Goal: Task Accomplishment & Management: Manage account settings

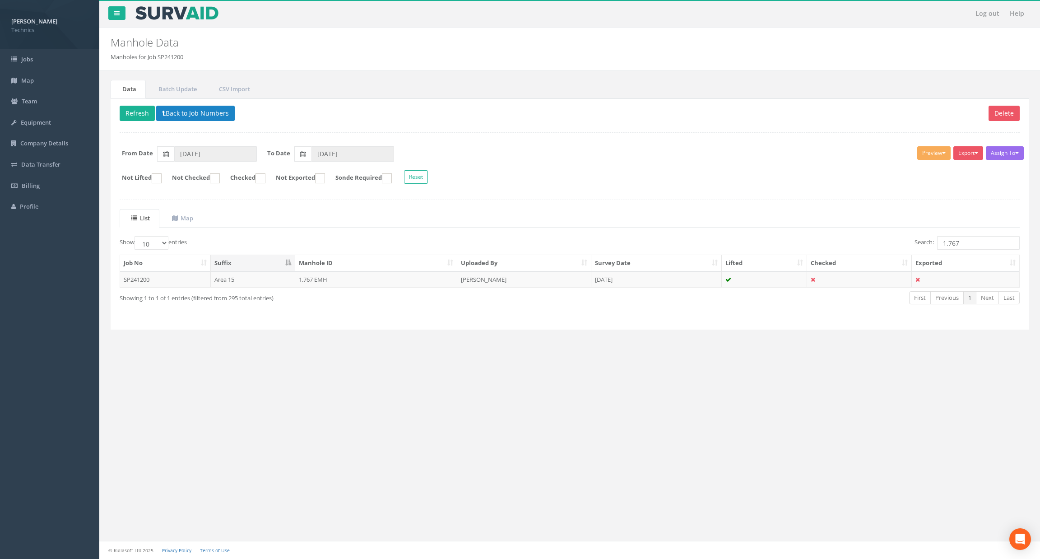
click at [652, 359] on div "Data Batch Update CSV Import Delete Refresh Back to Job Numbers Assign To No Co…" at bounding box center [569, 215] width 927 height 288
drag, startPoint x: 566, startPoint y: 412, endPoint x: 583, endPoint y: 410, distance: 16.4
click at [566, 412] on div "Log out Help Manhole Data Manholes for Job SP241200 × There was an error fetchi…" at bounding box center [569, 279] width 940 height 559
click at [680, 445] on div "Log out Help Manhole Data Manholes for Job SP241200 × There was an error fetchi…" at bounding box center [569, 279] width 940 height 559
click at [972, 247] on input "1.767" at bounding box center [978, 243] width 83 height 14
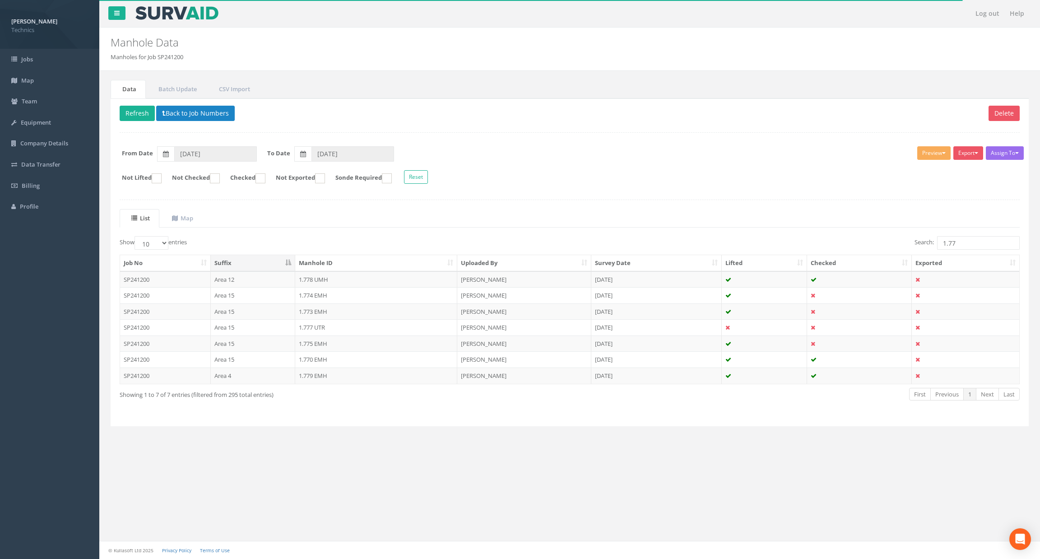
click at [475, 227] on ul "List Map" at bounding box center [570, 218] width 900 height 19
click at [545, 159] on form "From Date [DATE] To Date [DATE]" at bounding box center [569, 153] width 913 height 15
click at [965, 243] on input "1.77" at bounding box center [978, 243] width 83 height 14
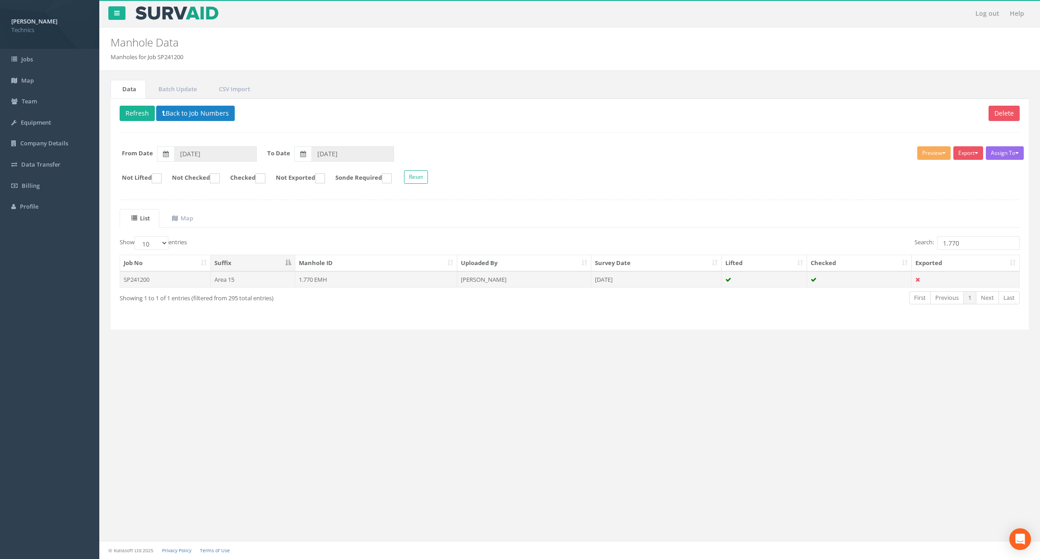
click at [325, 280] on td "1.770 EMH" at bounding box center [376, 279] width 162 height 16
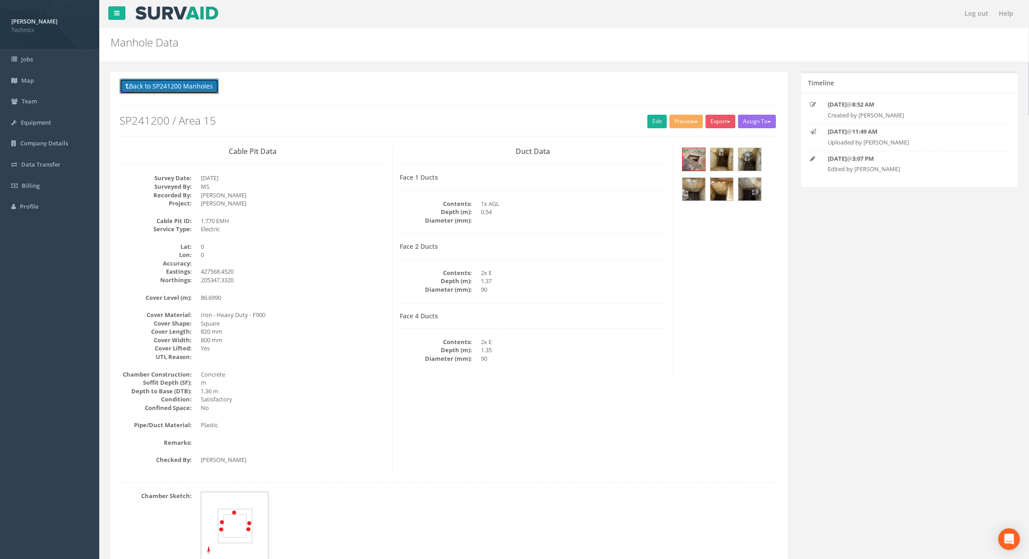
click at [199, 82] on button "Back to SP241200 Manholes" at bounding box center [169, 86] width 99 height 15
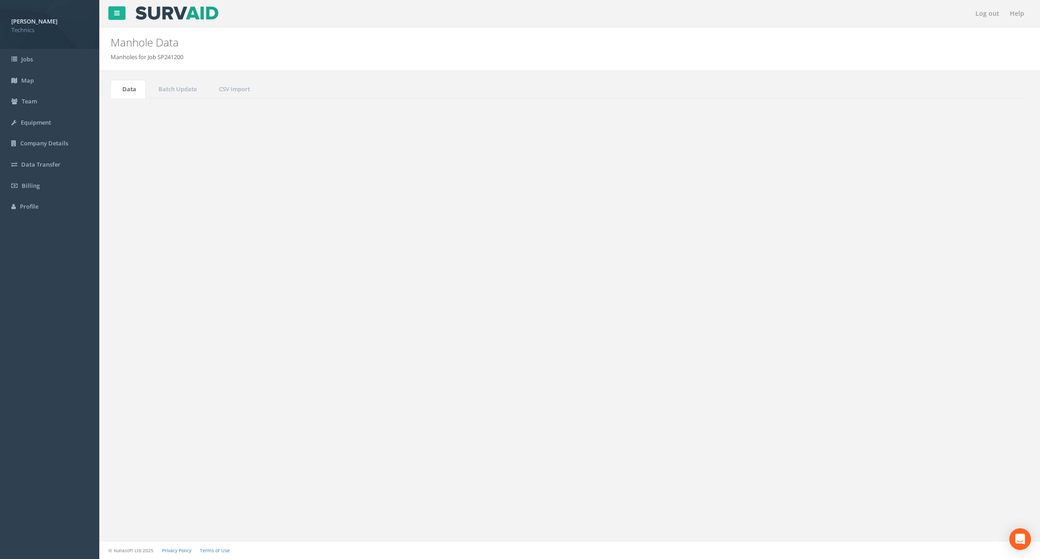
drag, startPoint x: 973, startPoint y: 246, endPoint x: 899, endPoint y: 248, distance: 73.6
click at [899, 248] on div "Search: 1.770" at bounding box center [797, 244] width 443 height 16
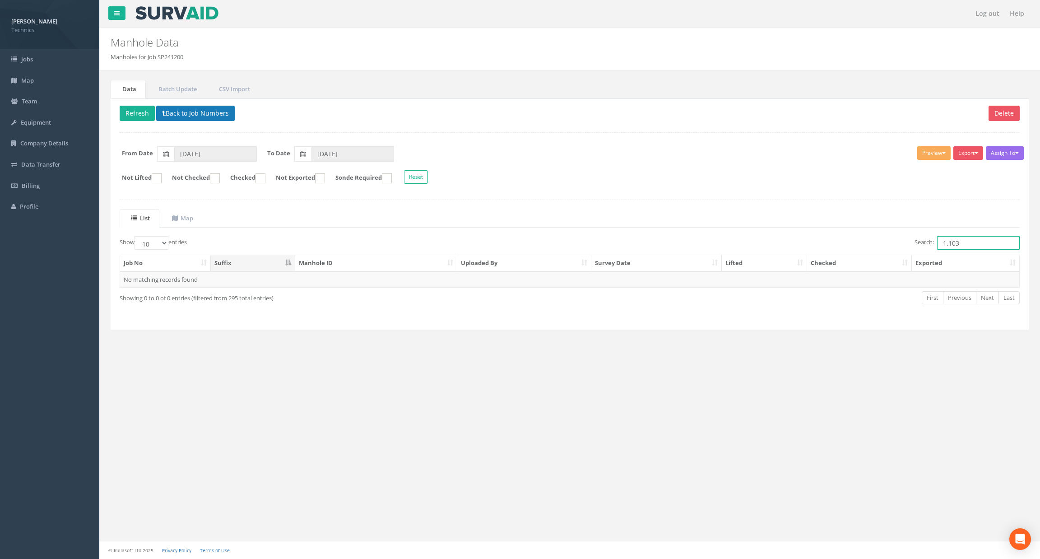
type input "1.103"
click at [209, 111] on button "Back to Job Numbers" at bounding box center [195, 113] width 79 height 15
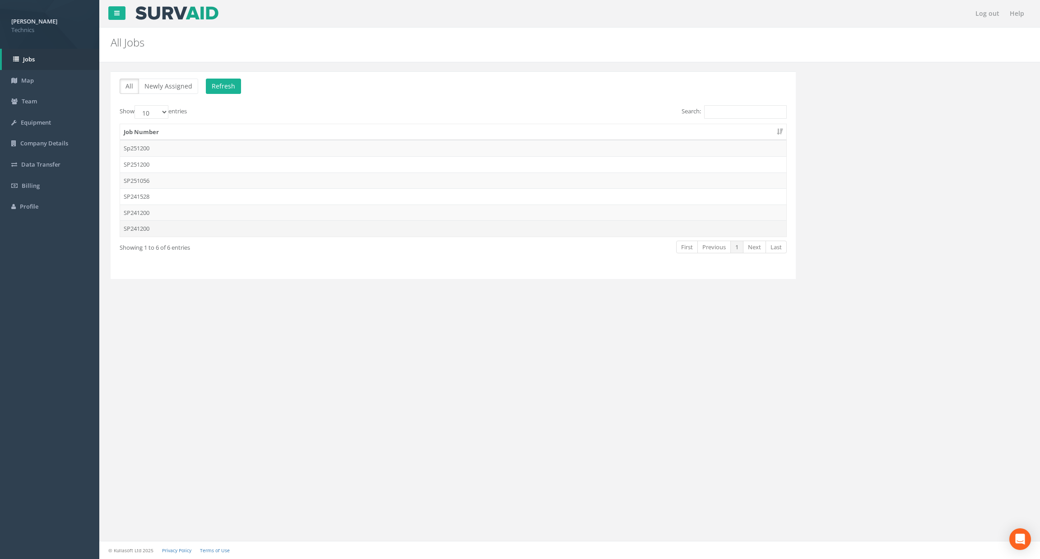
click at [161, 231] on td "SP241200" at bounding box center [453, 228] width 666 height 16
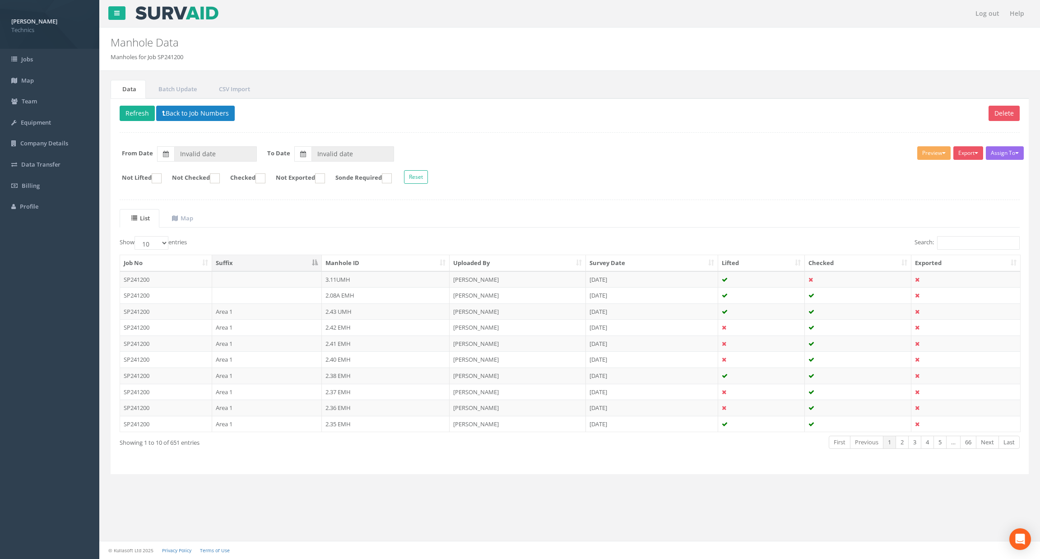
type input "[DATE]"
click at [947, 241] on input "Search:" at bounding box center [978, 243] width 83 height 14
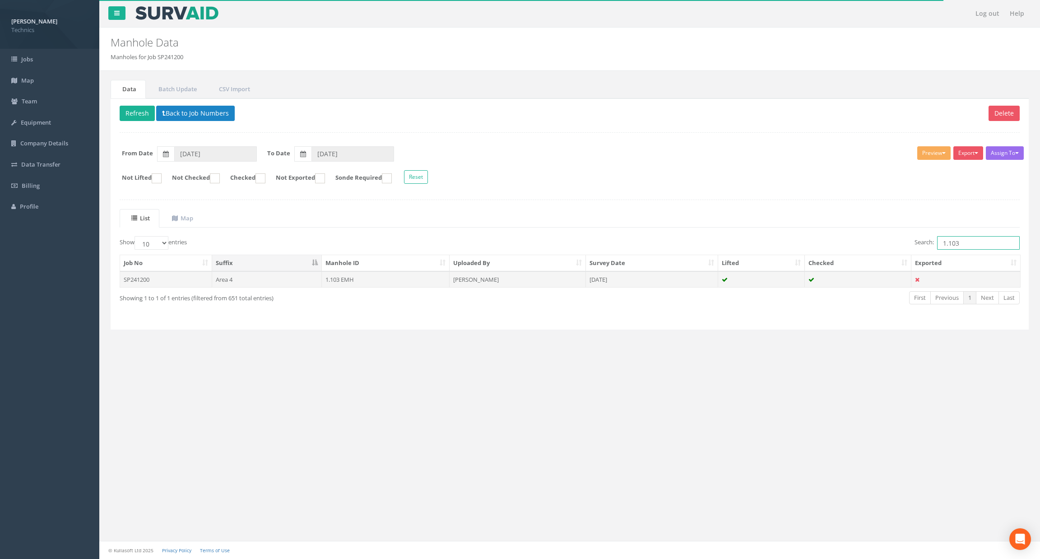
type input "1.103"
click at [362, 282] on td "1.103 EMH" at bounding box center [386, 279] width 128 height 16
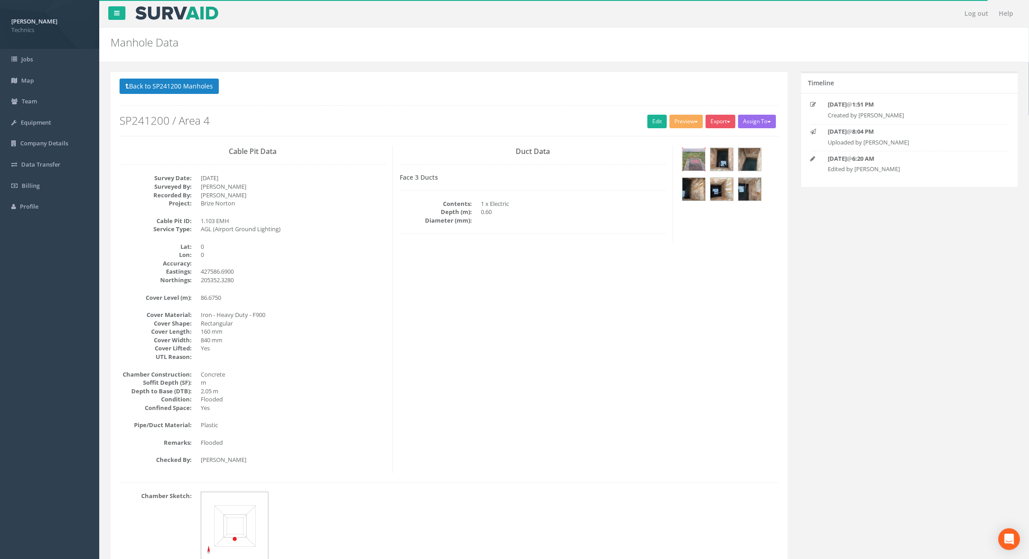
click at [691, 158] on img at bounding box center [694, 159] width 23 height 23
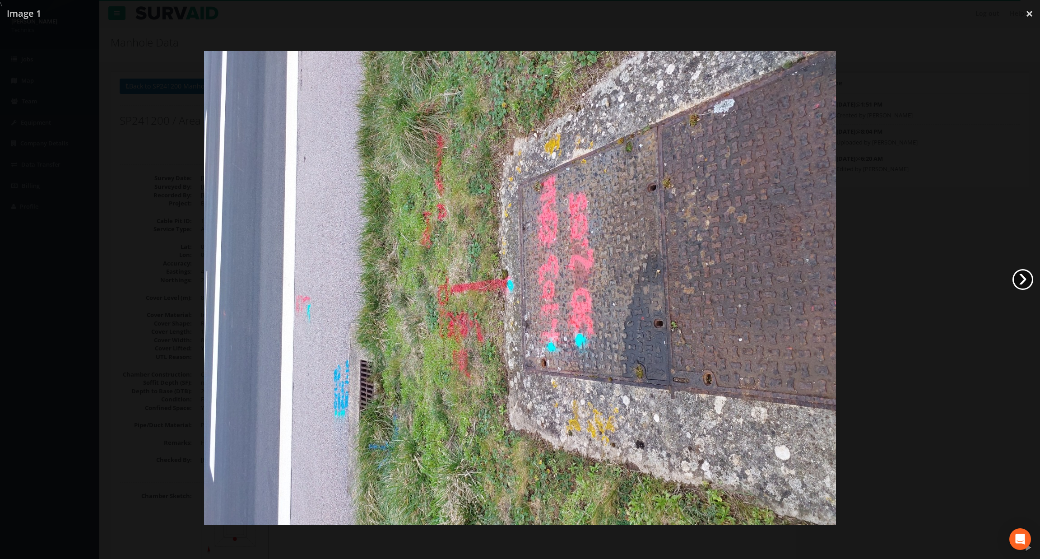
click at [1020, 274] on link "›" at bounding box center [1022, 279] width 21 height 21
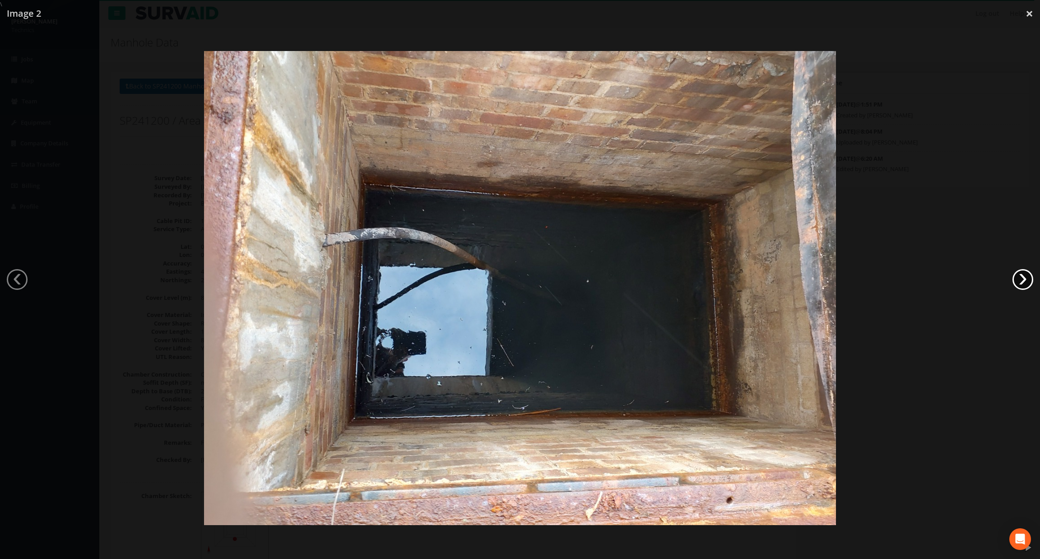
click at [1020, 274] on link "›" at bounding box center [1022, 279] width 21 height 21
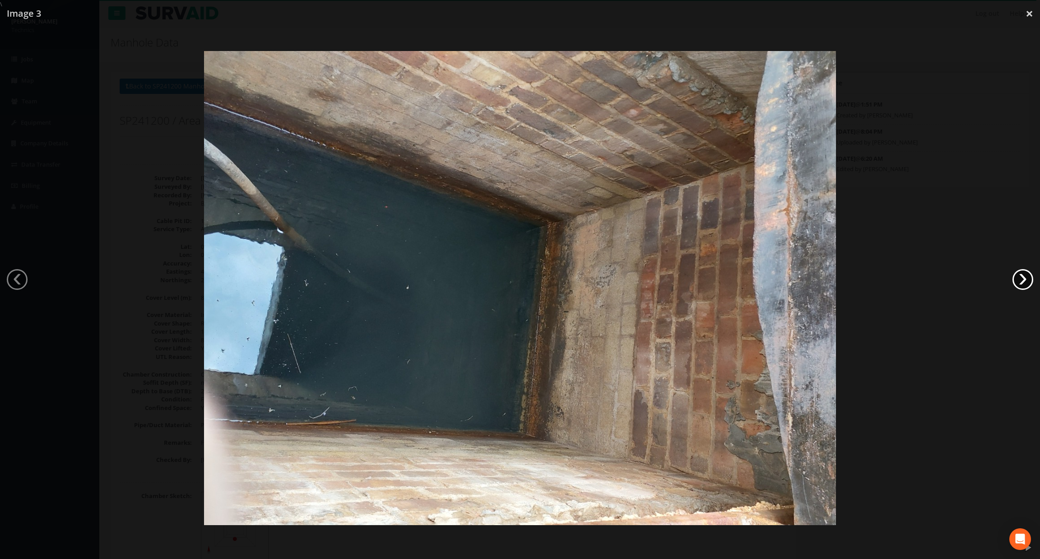
click at [1020, 274] on link "›" at bounding box center [1022, 279] width 21 height 21
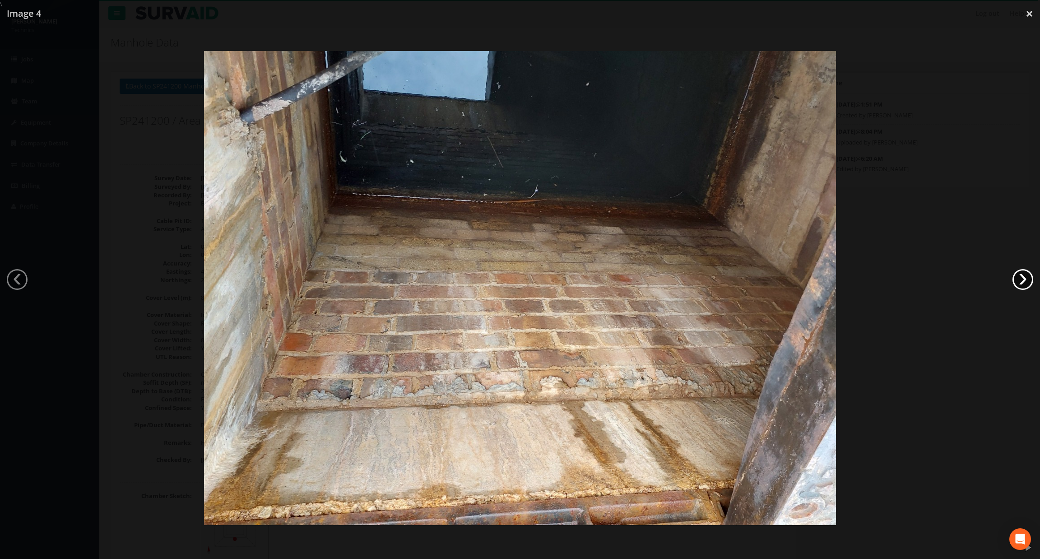
click at [1020, 274] on link "›" at bounding box center [1022, 279] width 21 height 21
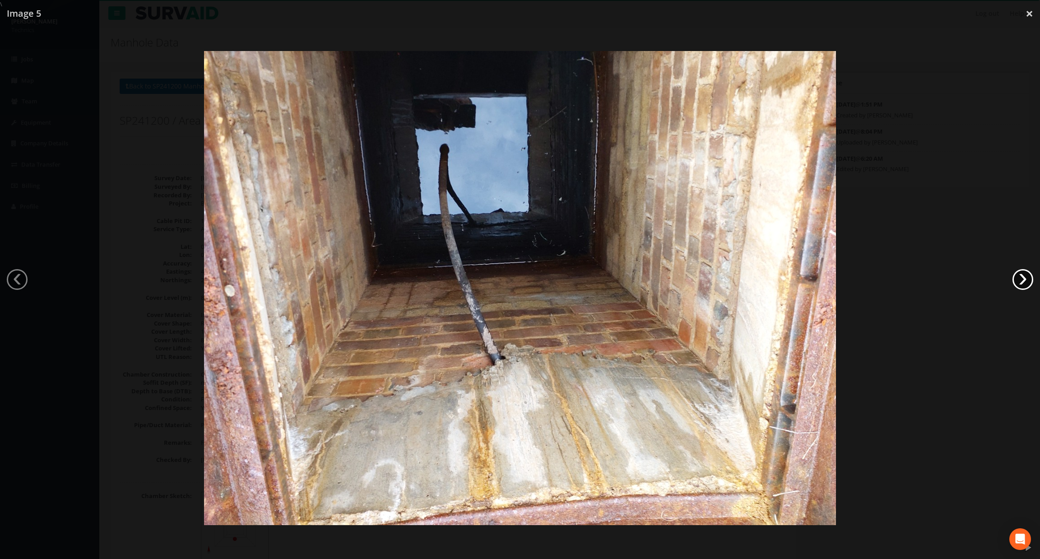
click at [1020, 274] on link "›" at bounding box center [1022, 279] width 21 height 21
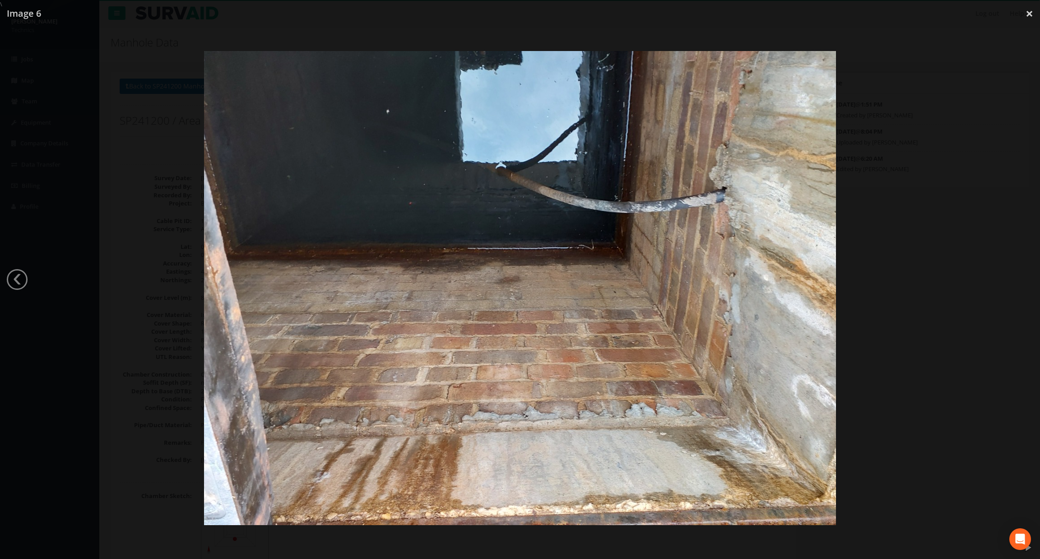
click at [1020, 274] on div at bounding box center [520, 288] width 1040 height 559
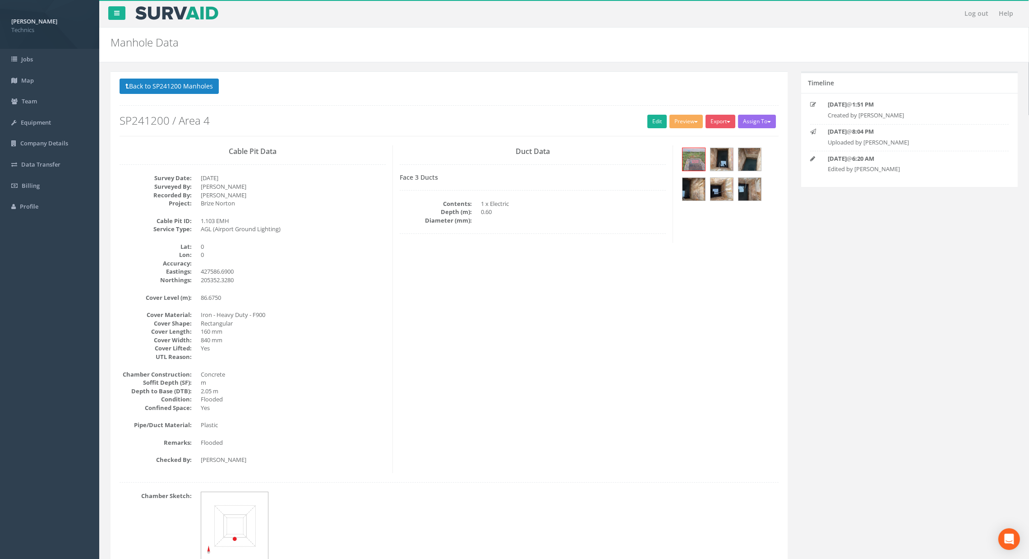
click at [652, 278] on div "Cable Pit Data Survey Date: [DATE] Surveyed By: [PERSON_NAME] Recorded By: [PER…" at bounding box center [449, 309] width 673 height 328
click at [597, 396] on div "Cable Pit Data Survey Date: [DATE] Surveyed By: [PERSON_NAME] Recorded By: [PER…" at bounding box center [449, 309] width 673 height 328
click at [652, 122] on link "Edit" at bounding box center [657, 122] width 19 height 14
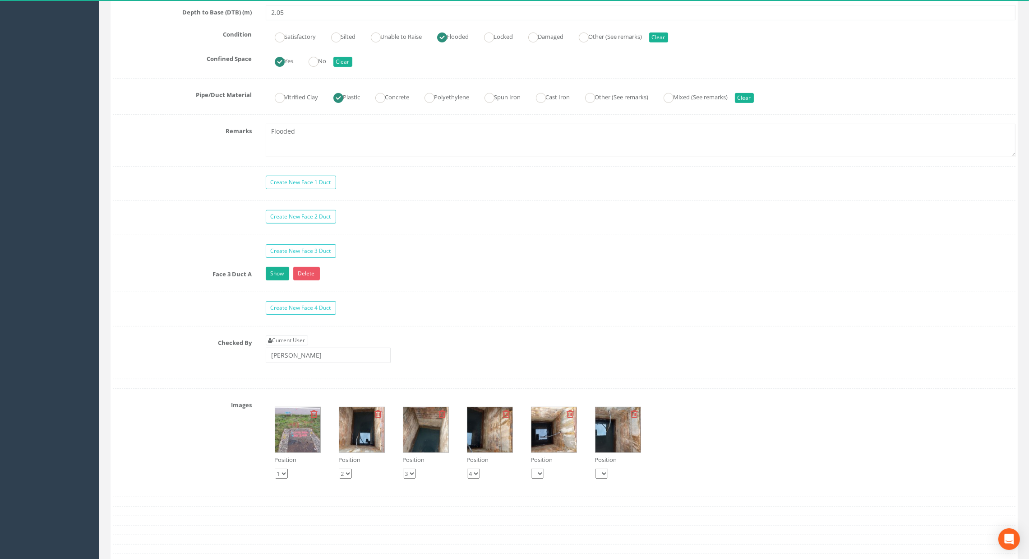
scroll to position [812, 0]
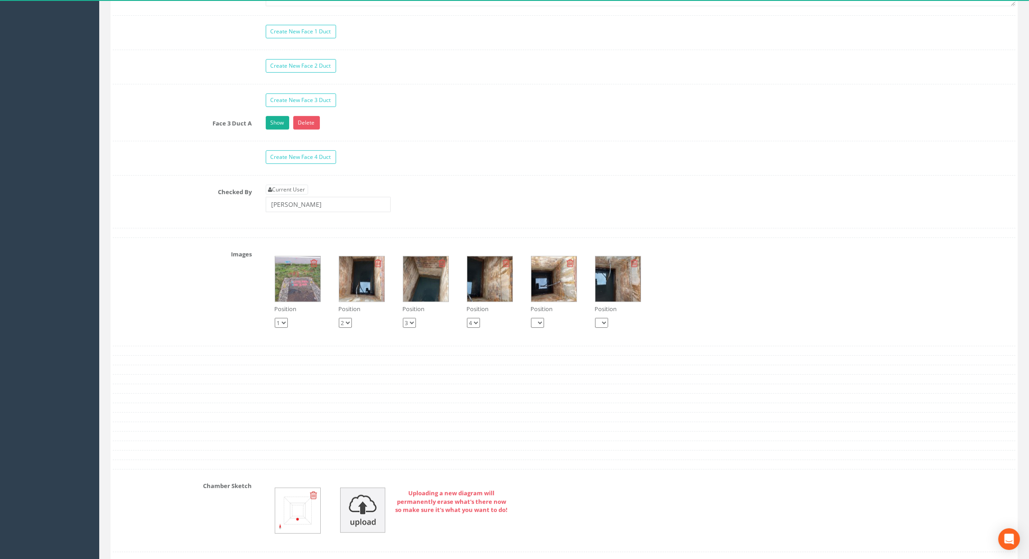
click at [359, 286] on img at bounding box center [361, 278] width 45 height 45
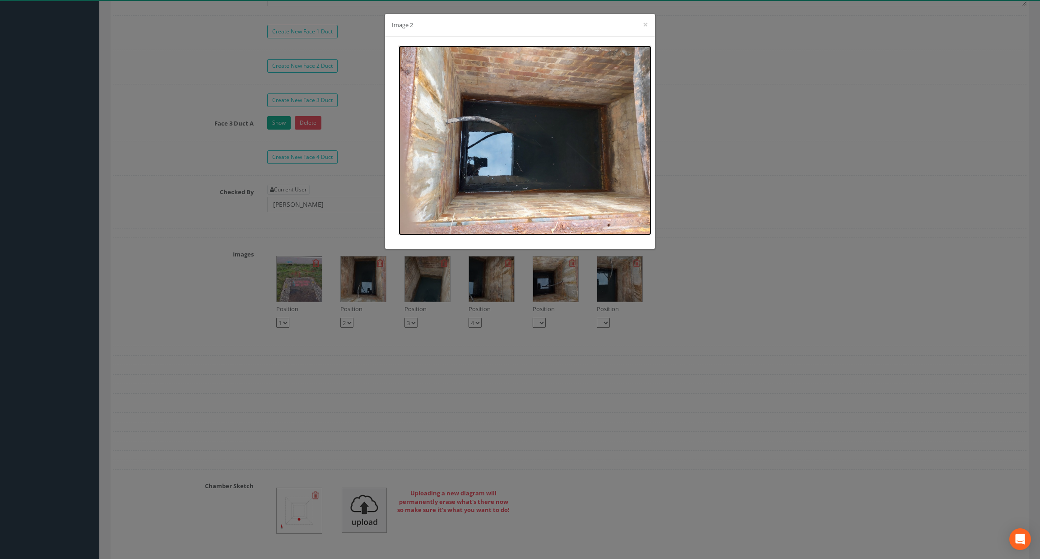
click at [506, 142] on img at bounding box center [524, 141] width 253 height 190
click at [677, 111] on div "Image 2 ×" at bounding box center [520, 279] width 1040 height 559
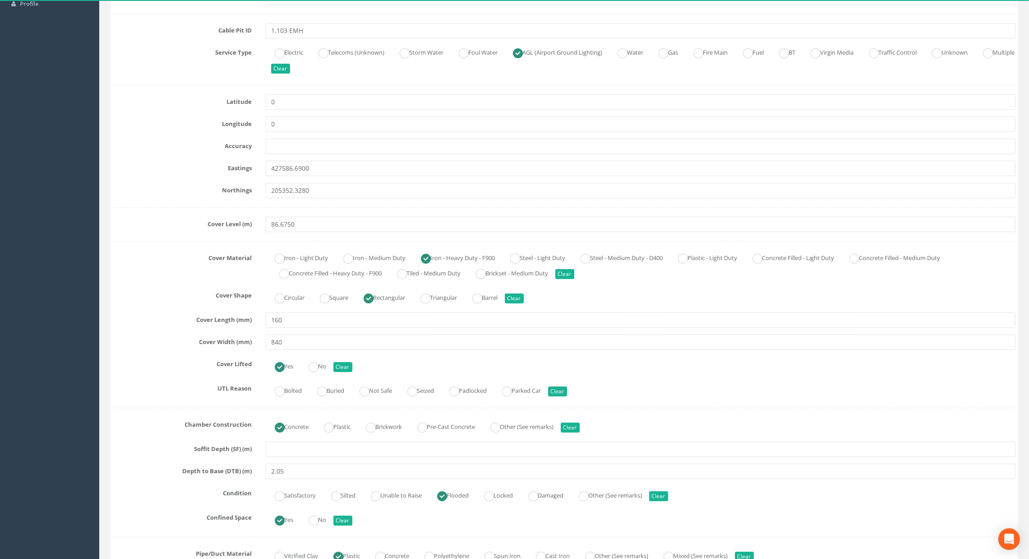
scroll to position [0, 0]
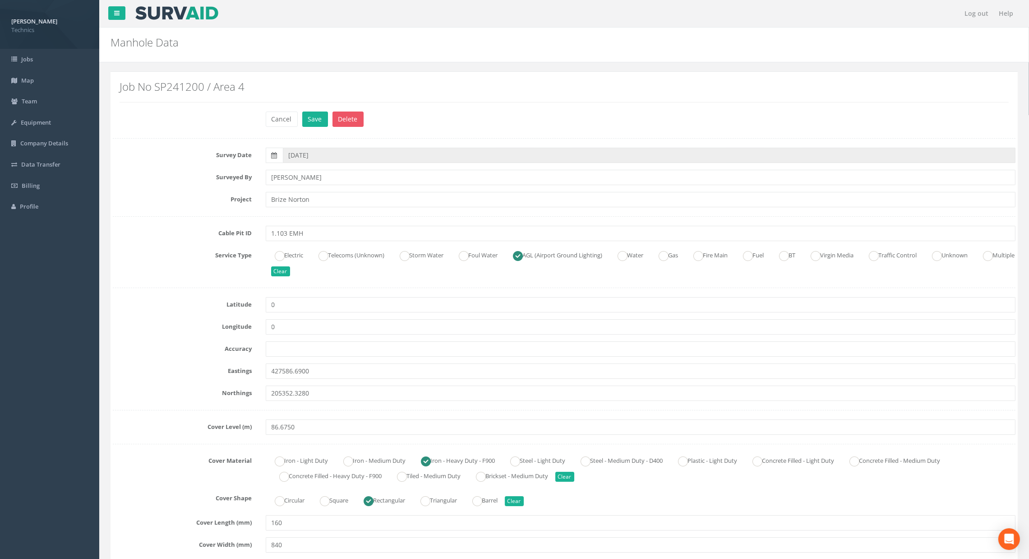
click at [380, 16] on nav "Log out Help" at bounding box center [564, 13] width 930 height 27
click at [151, 269] on div "Service Type Electric Telecoms (Unknown) Storm Water Foul Water AGL (Airport Gr…" at bounding box center [564, 263] width 917 height 31
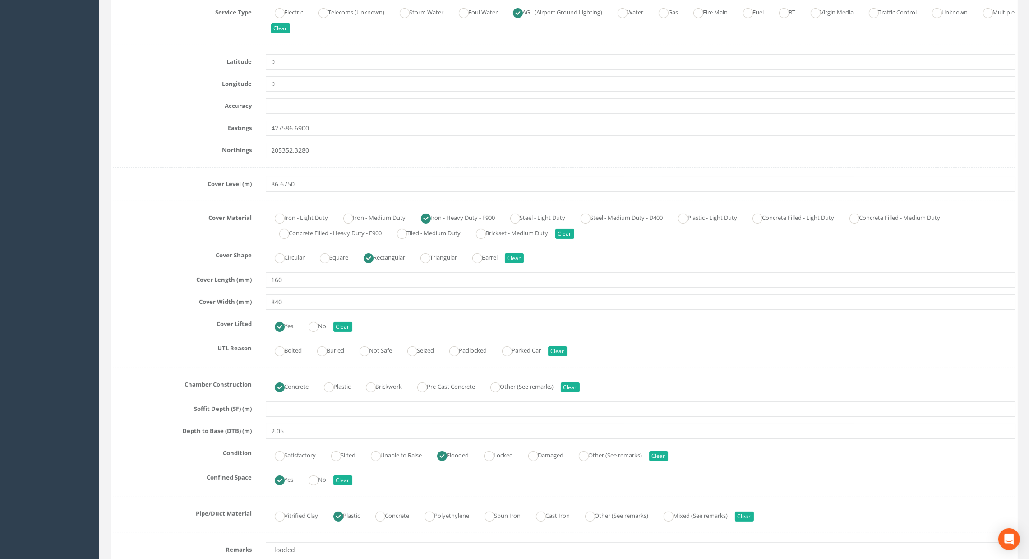
scroll to position [68, 0]
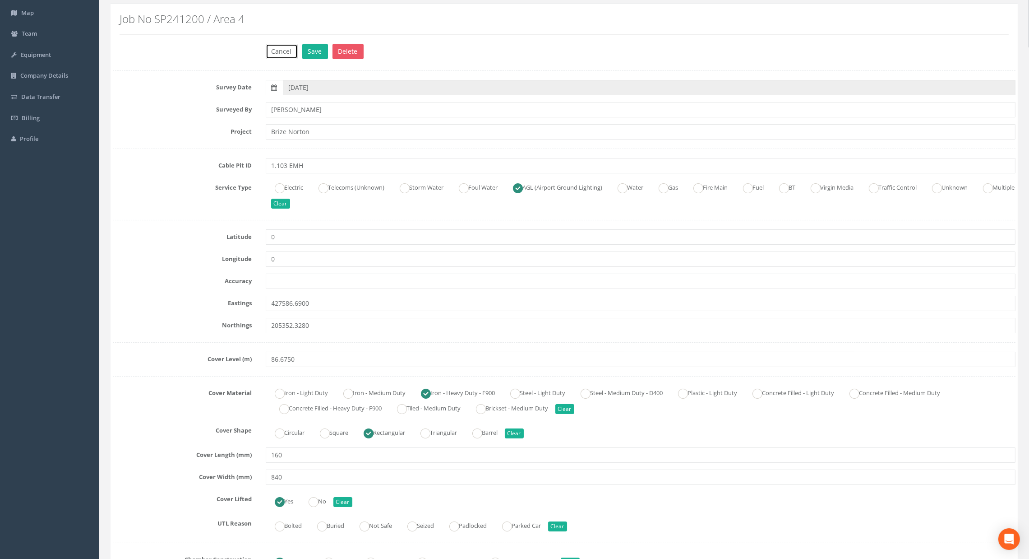
click at [285, 49] on button "Cancel" at bounding box center [282, 51] width 32 height 15
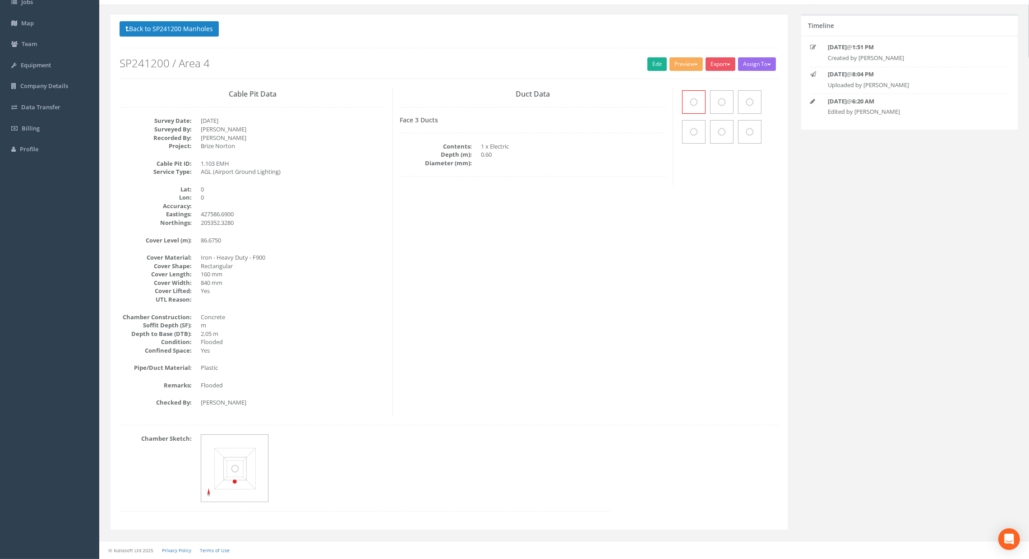
scroll to position [58, 0]
click at [464, 259] on div "Cable Pit Data Survey Date: [DATE] Surveyed By: [PERSON_NAME] Recorded By: [PER…" at bounding box center [449, 252] width 673 height 328
click at [725, 404] on div "Cable Pit Data Survey Date: [DATE] Surveyed By: [PERSON_NAME] Recorded By: [PER…" at bounding box center [449, 252] width 673 height 328
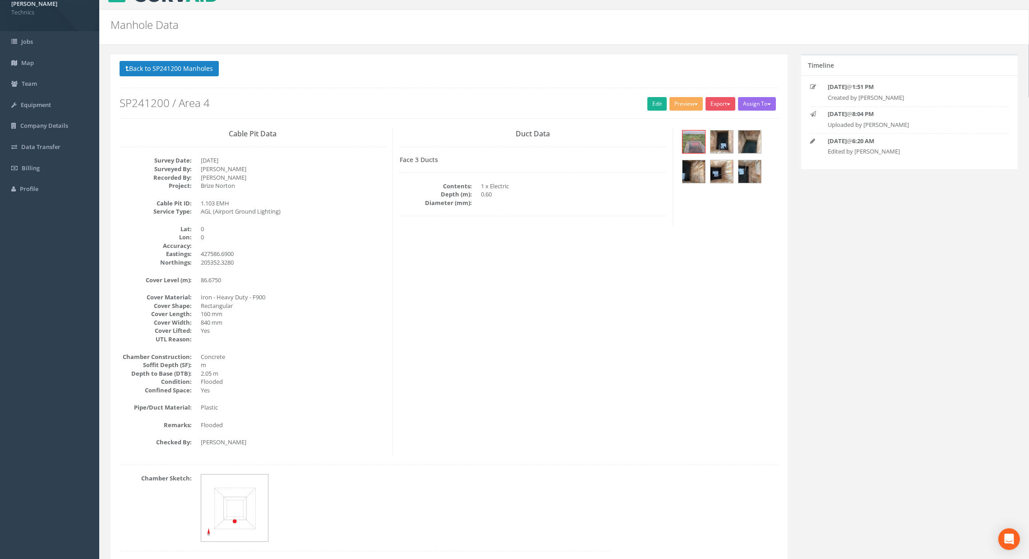
scroll to position [0, 0]
